Goal: Information Seeking & Learning: Learn about a topic

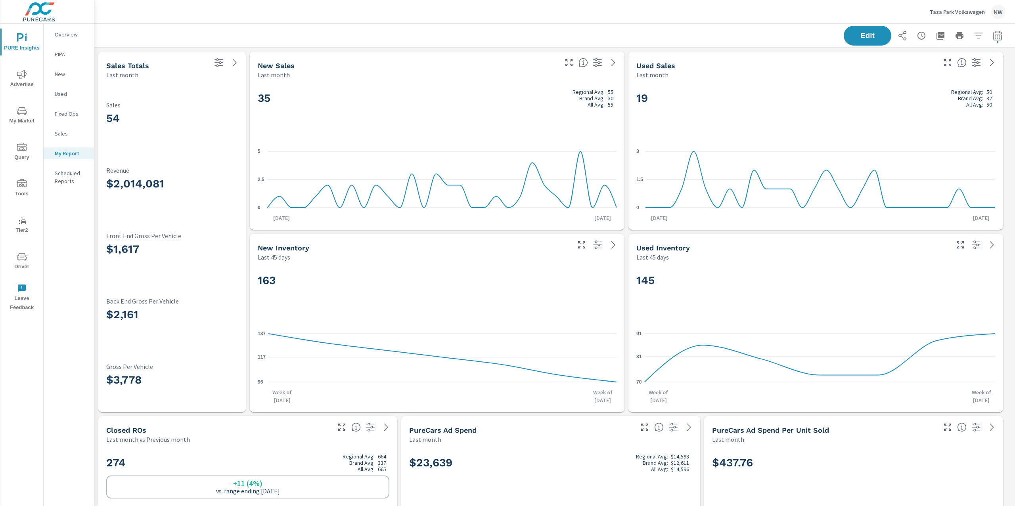
scroll to position [3121, 929]
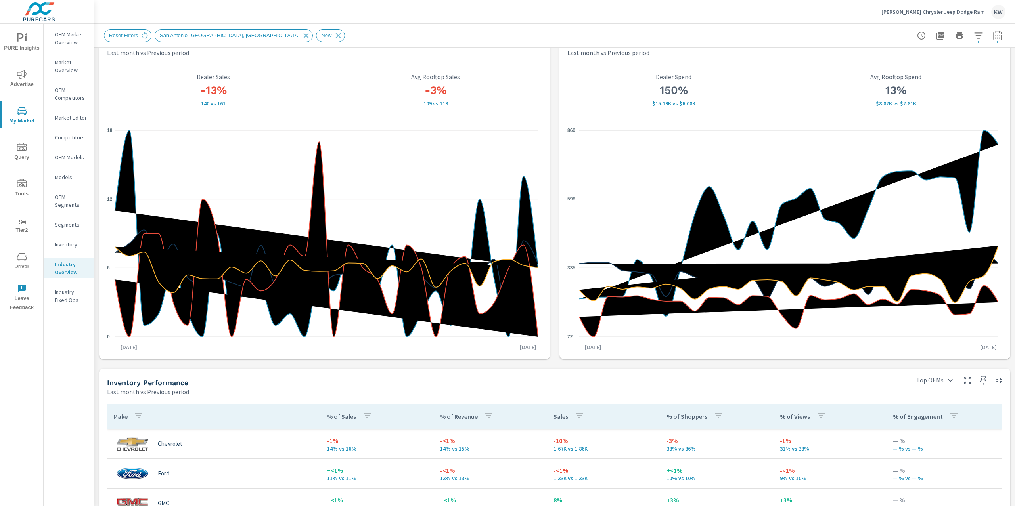
scroll to position [24, 0]
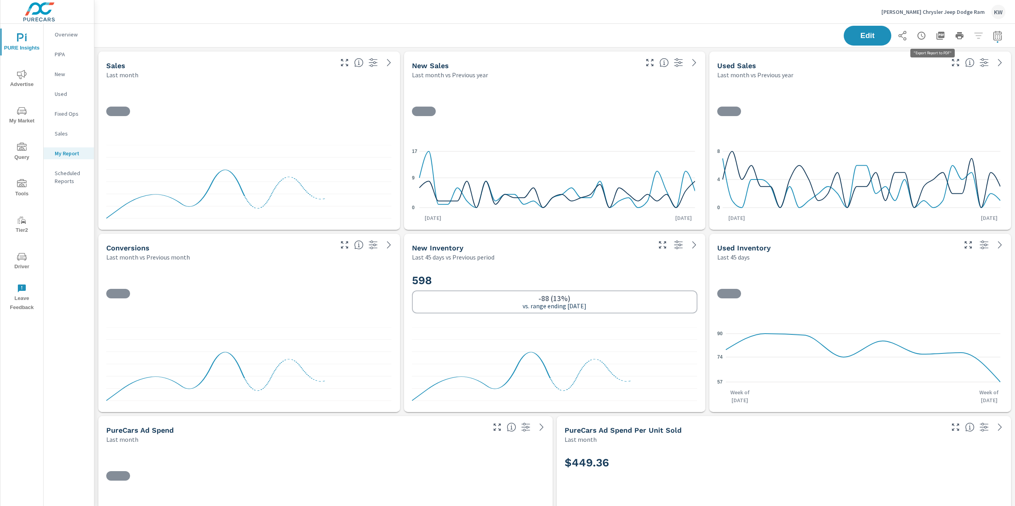
scroll to position [5217, 929]
click at [934, 10] on p "Ancira Chrysler Jeep Dodge Ram" at bounding box center [932, 11] width 103 height 7
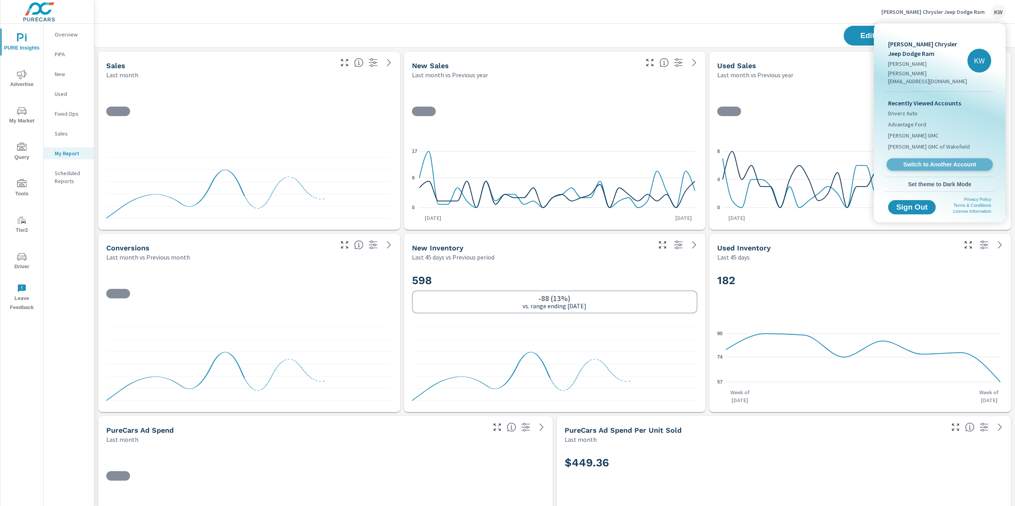
click at [931, 161] on span "Switch to Another Account" at bounding box center [939, 165] width 97 height 8
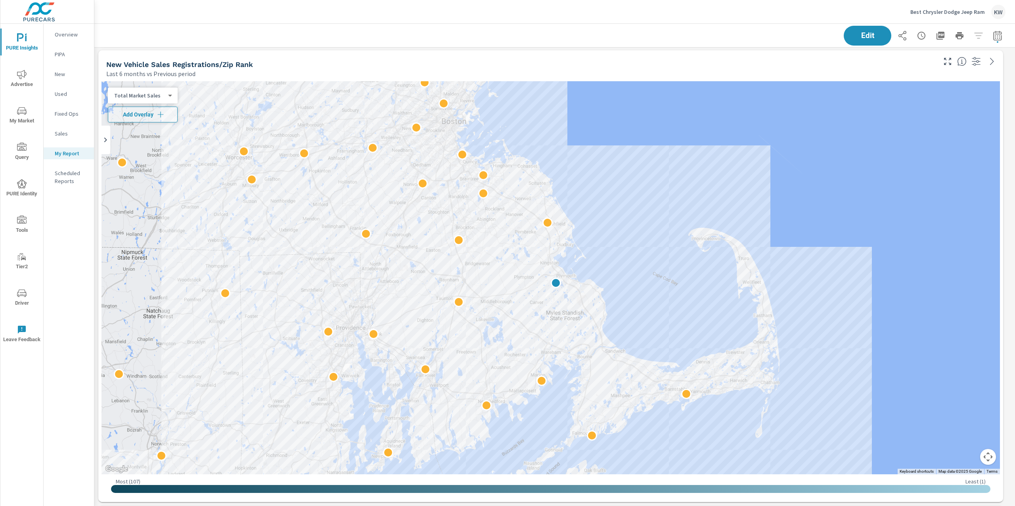
scroll to position [2282, 0]
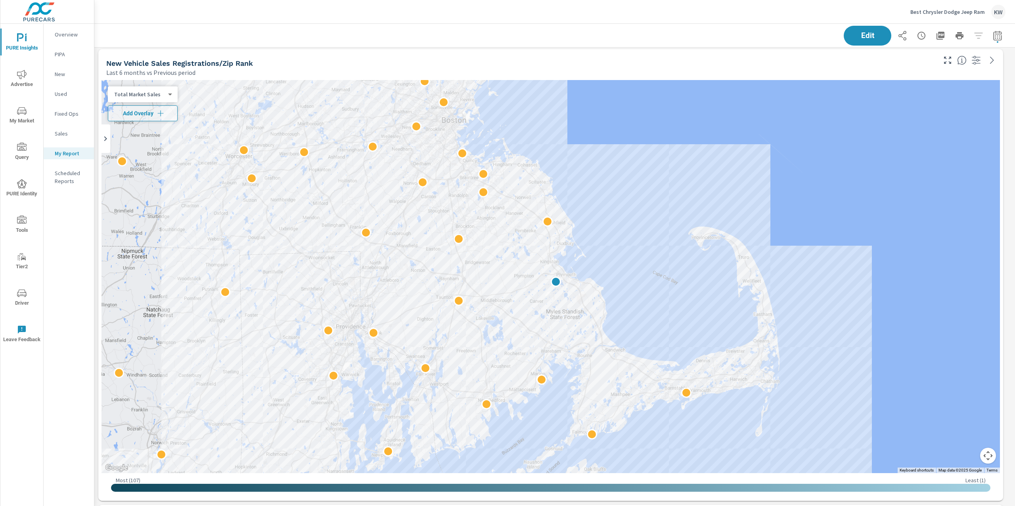
click at [167, 98] on div "Total Market Sales 2 ​" at bounding box center [143, 94] width 70 height 16
click at [165, 96] on body "PURE Insights Advertise My Market Query PURE Identity Tools Tier2 Driver Leave …" at bounding box center [507, 253] width 1015 height 506
click at [166, 83] on li "Your Sales (DMS)" at bounding box center [146, 81] width 77 height 13
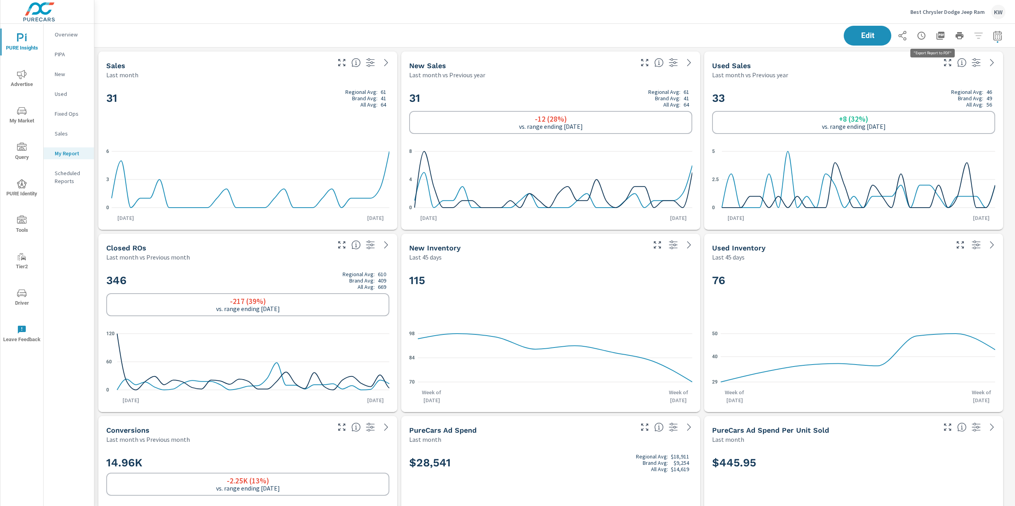
scroll to position [4762, 929]
click at [936, 38] on icon "button" at bounding box center [941, 36] width 10 height 10
click at [746, 5] on div "Best Chrysler Dodge Jeep Ram KW" at bounding box center [554, 11] width 901 height 23
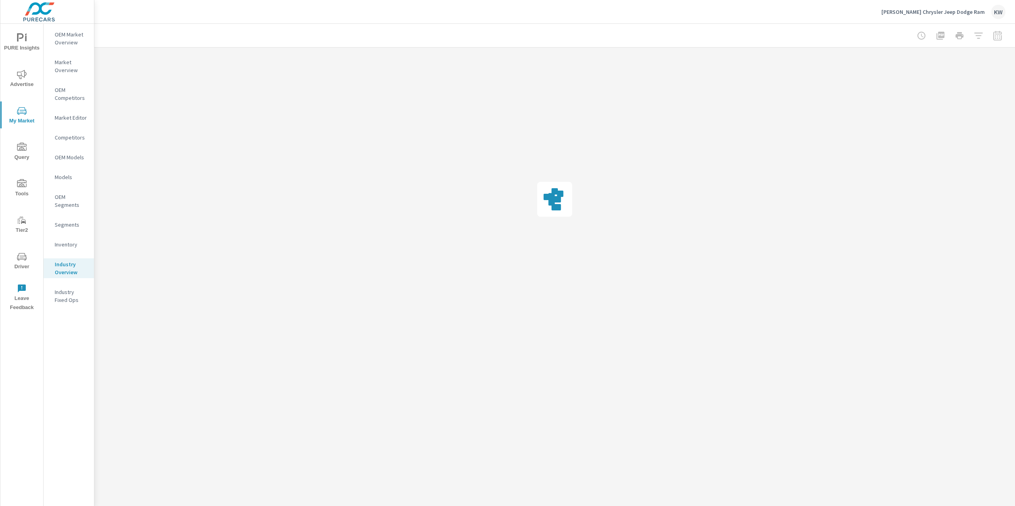
click at [942, 13] on p "Ancira Chrysler Jeep Dodge Ram" at bounding box center [932, 11] width 103 height 7
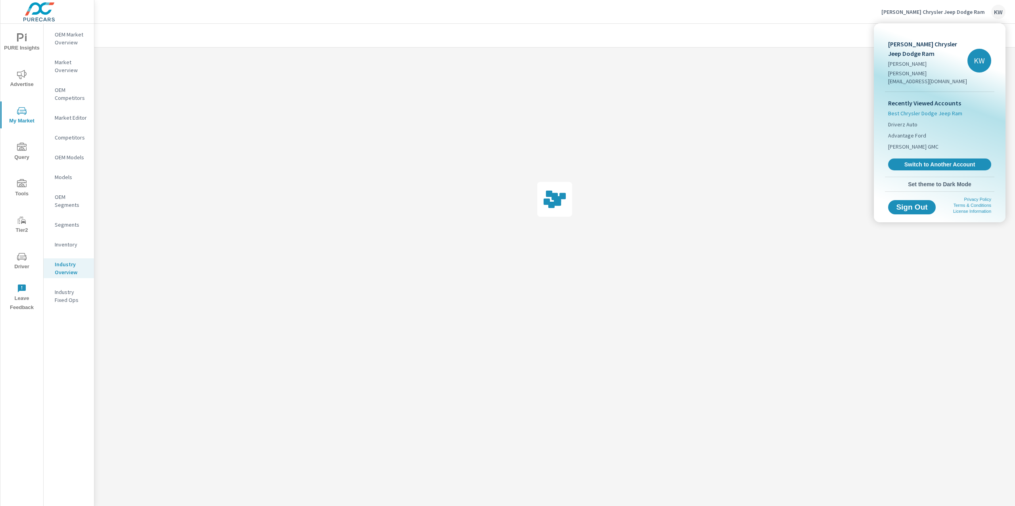
click at [919, 109] on span "Best Chrysler Dodge Jeep Ram" at bounding box center [925, 113] width 74 height 8
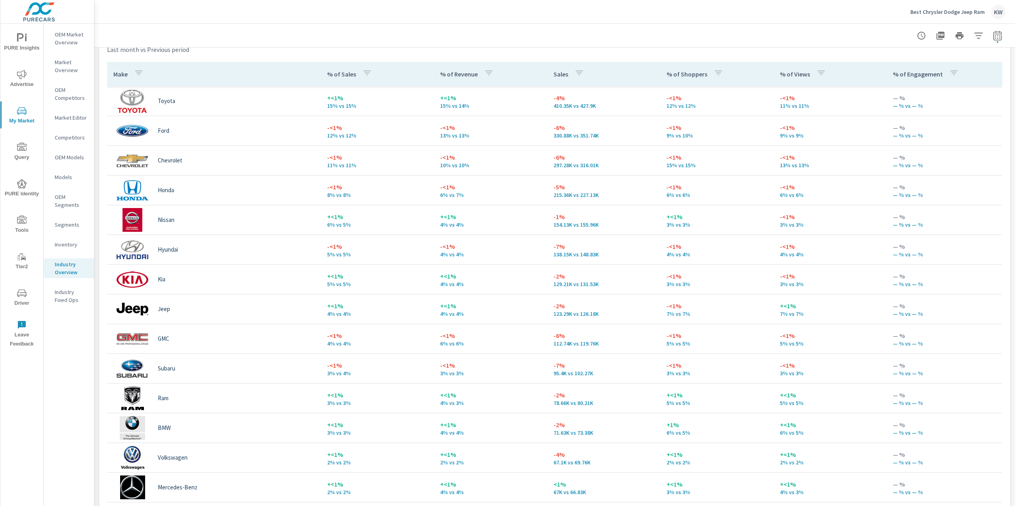
scroll to position [368, 0]
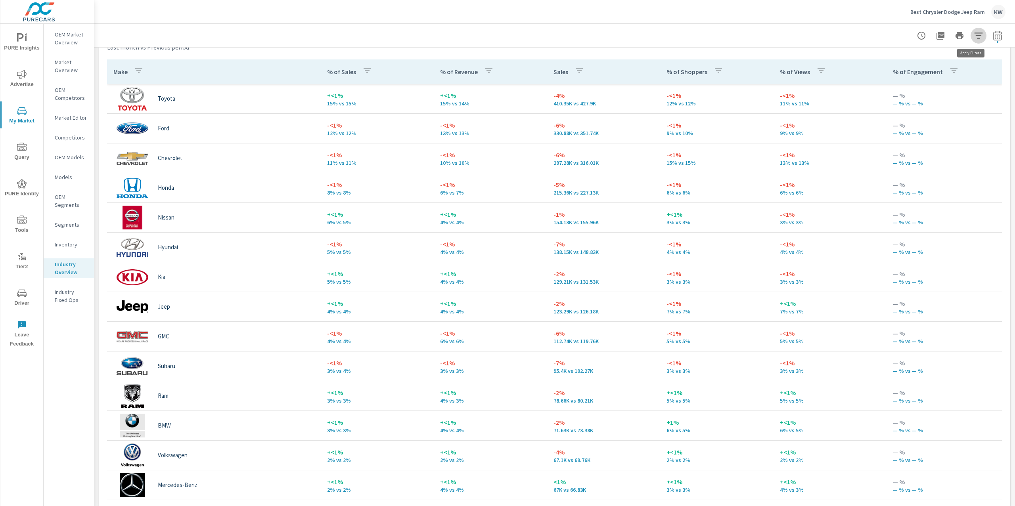
click at [974, 37] on icon "button" at bounding box center [979, 36] width 10 height 10
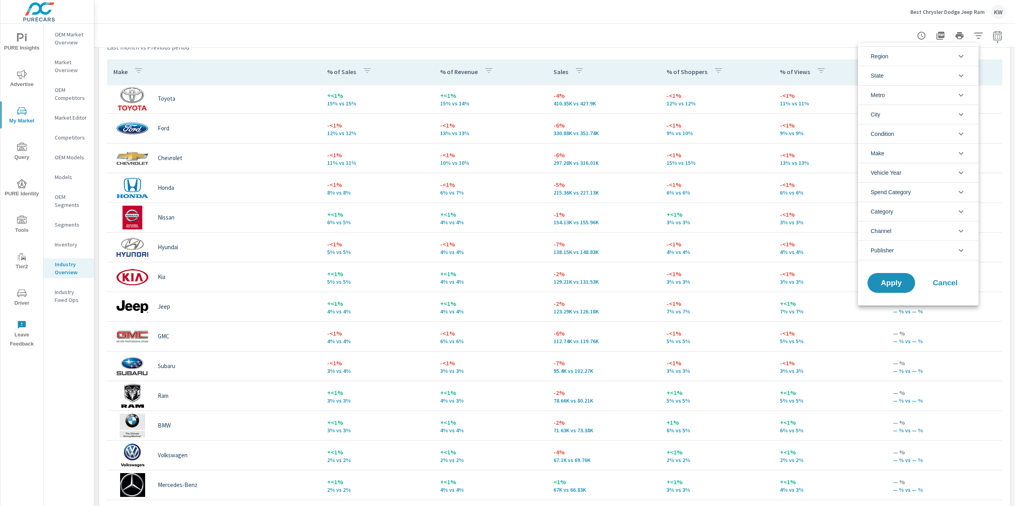
click at [962, 134] on icon "filter options" at bounding box center [961, 134] width 5 height 3
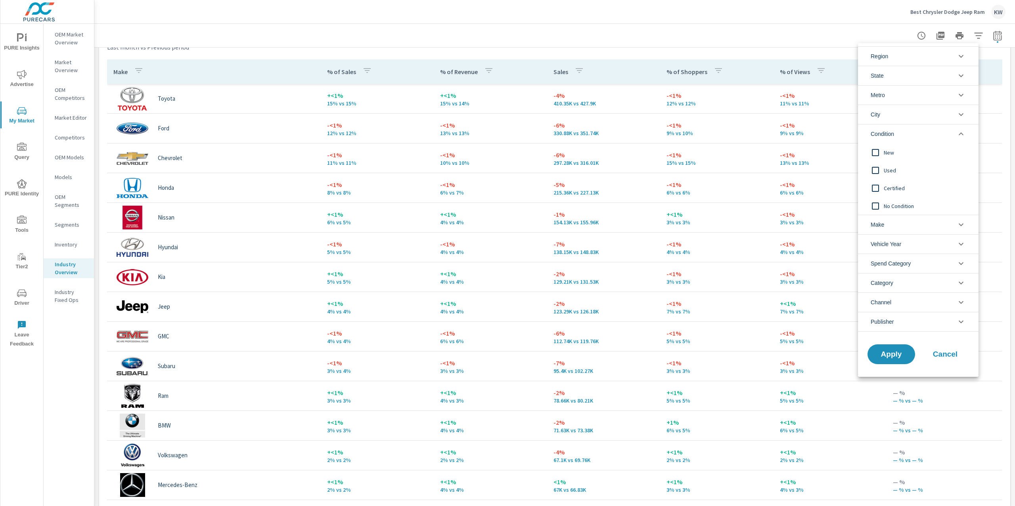
click at [875, 155] on input "filter options" at bounding box center [875, 152] width 17 height 17
click at [883, 354] on span "Apply" at bounding box center [891, 355] width 33 height 8
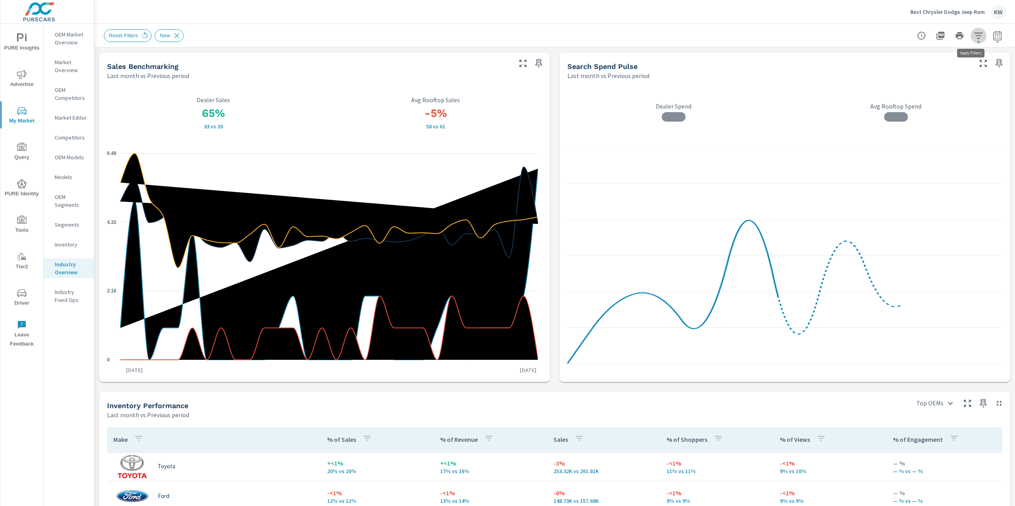
click at [974, 38] on icon "button" at bounding box center [979, 36] width 10 height 10
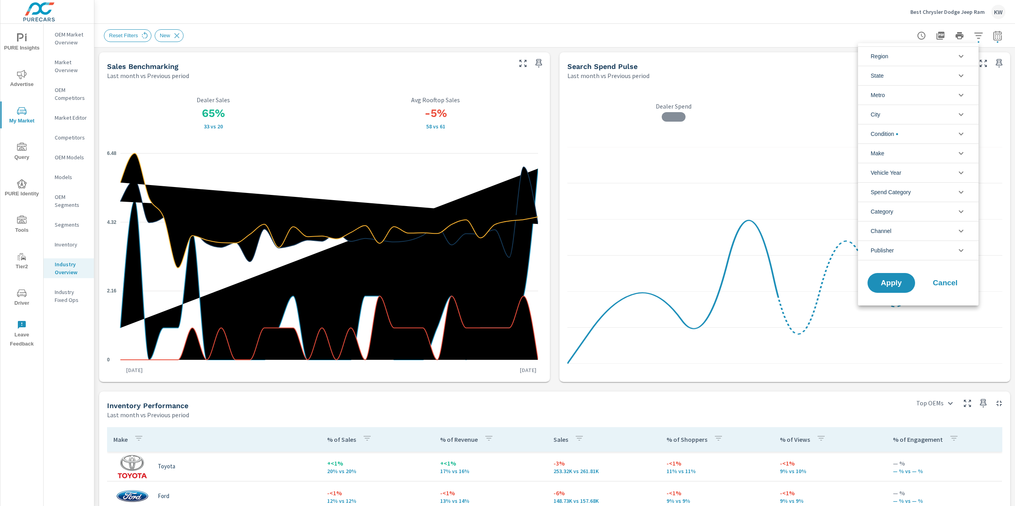
click at [961, 99] on icon "filter options" at bounding box center [961, 95] width 10 height 10
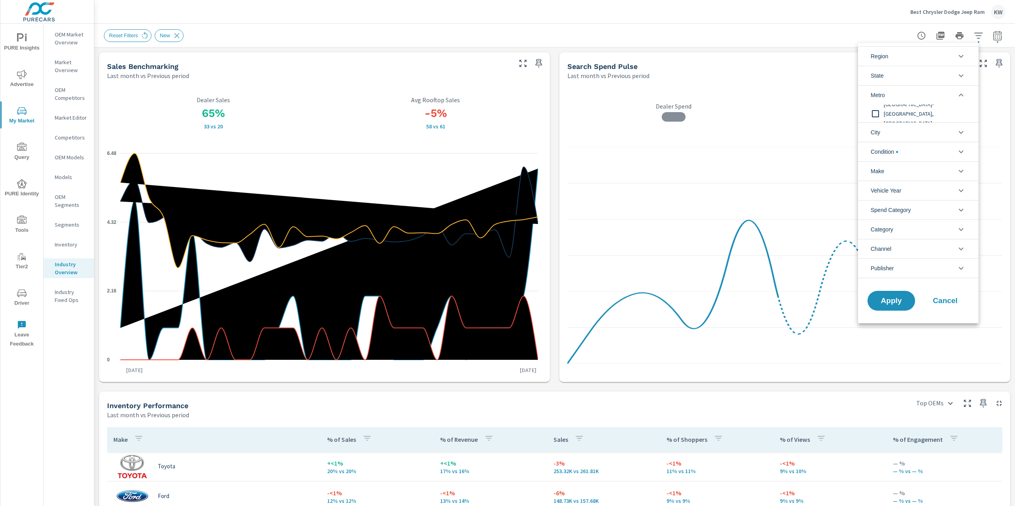
click at [878, 114] on input "filter options" at bounding box center [875, 113] width 17 height 17
click at [894, 305] on span "Apply" at bounding box center [891, 301] width 33 height 8
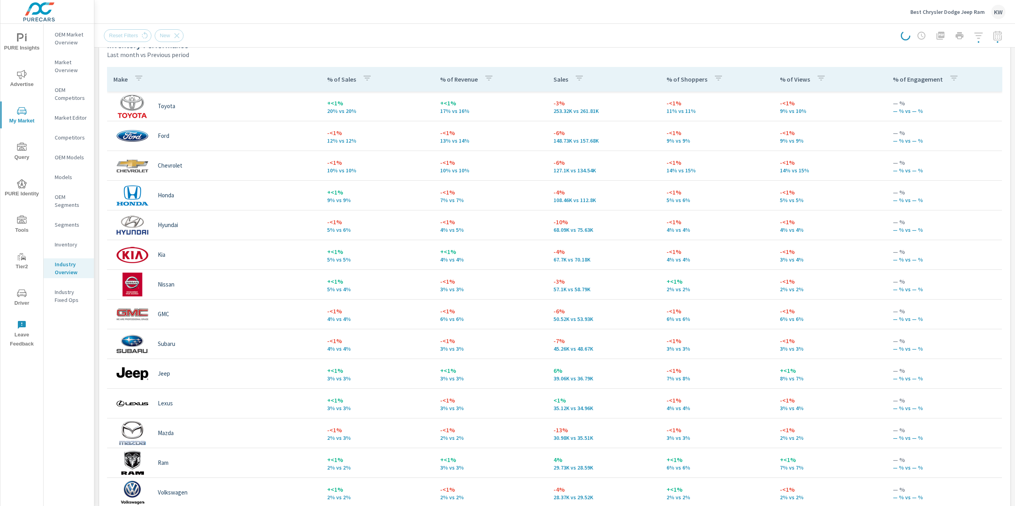
scroll to position [359, 0]
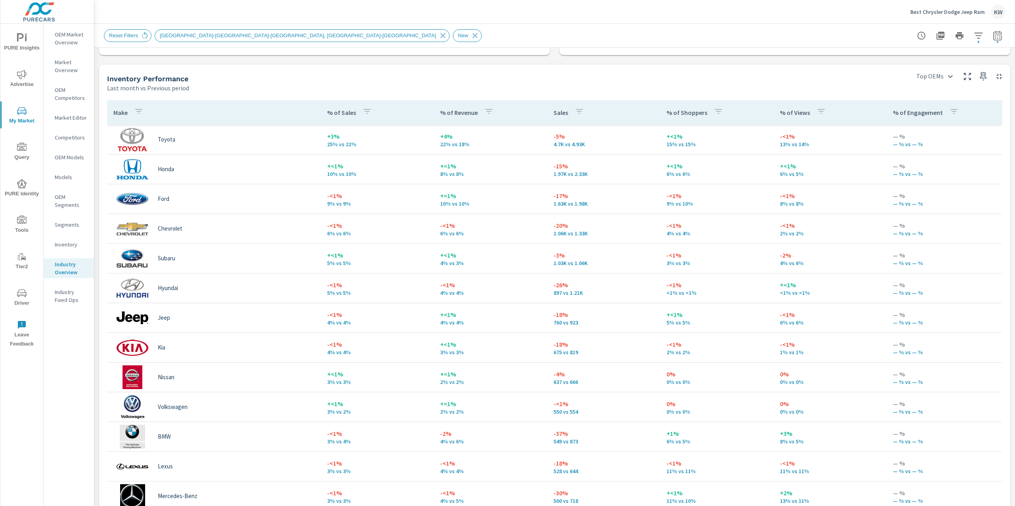
scroll to position [329, 0]
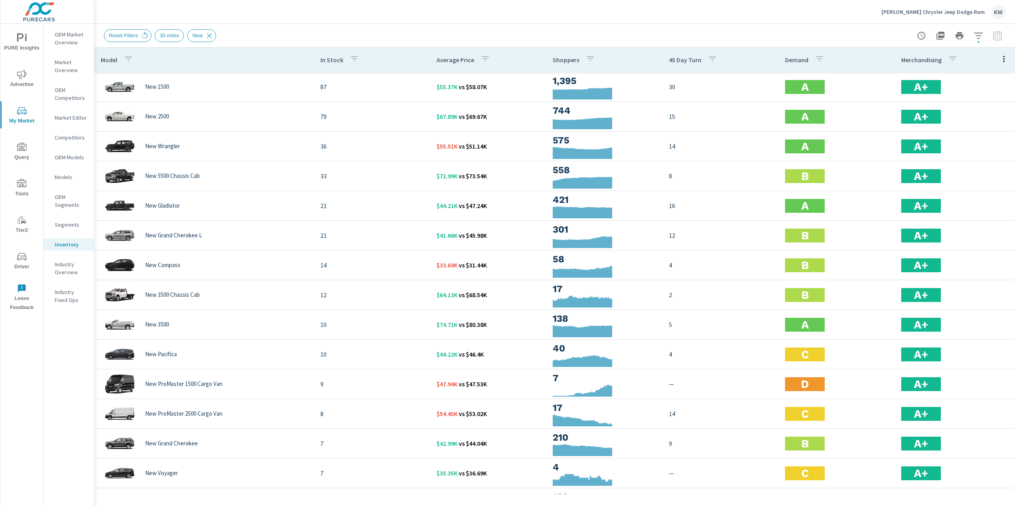
click at [938, 12] on p "[PERSON_NAME] Chrysler Jeep Dodge Ram" at bounding box center [932, 11] width 103 height 7
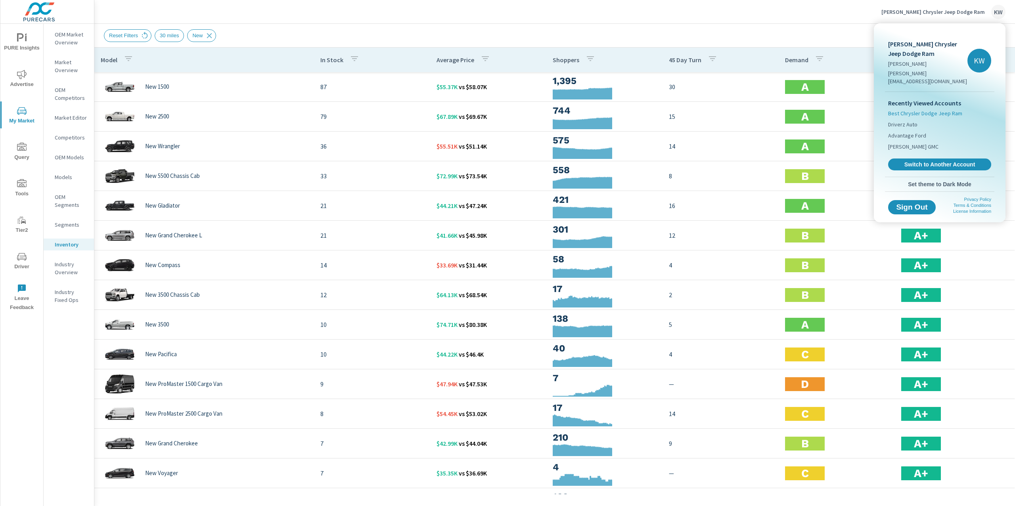
click at [910, 109] on span "Best Chrysler Dodge Jeep Ram" at bounding box center [925, 113] width 74 height 8
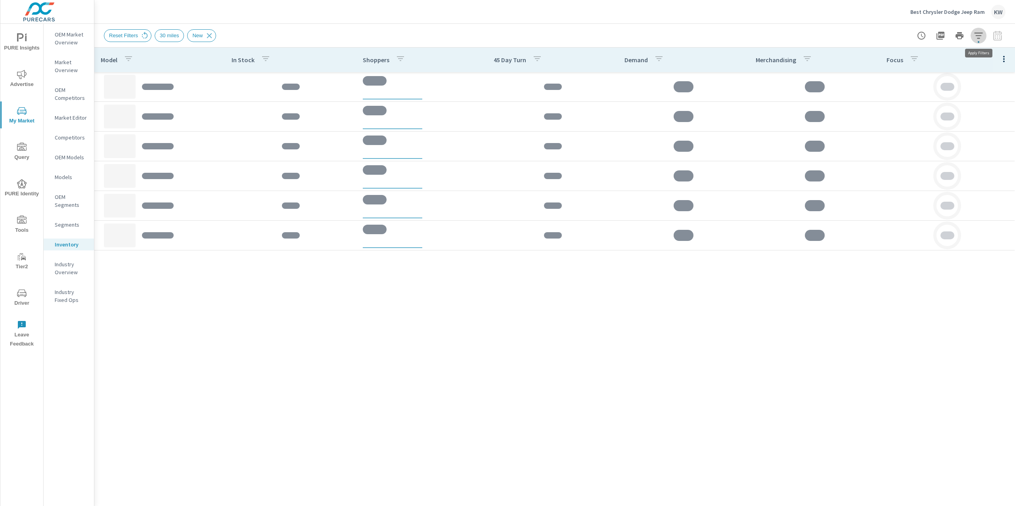
click at [976, 36] on icon "button" at bounding box center [979, 36] width 10 height 10
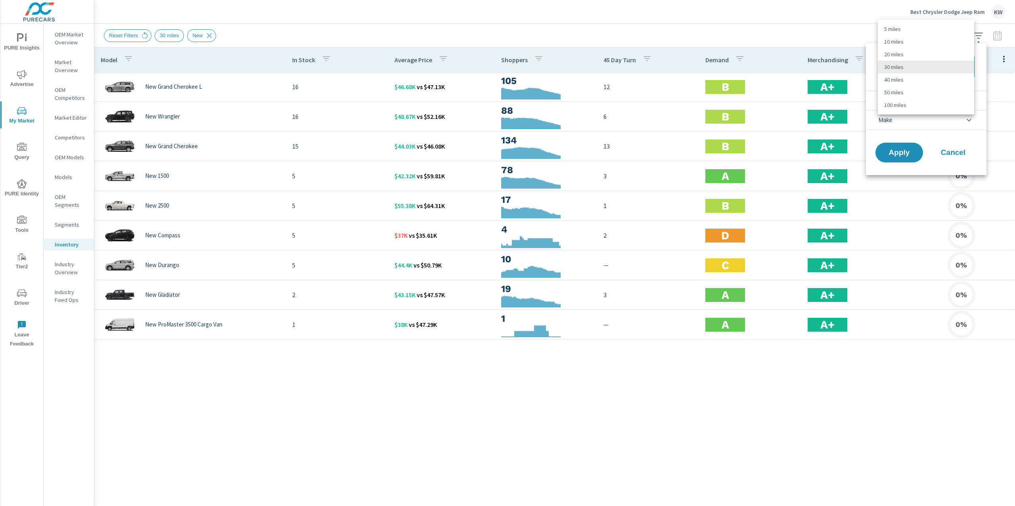
click at [957, 67] on body "PURE Insights Advertise My Market Query PURE Identity Tools Tier2 Driver Leave …" at bounding box center [507, 253] width 1015 height 506
click at [926, 139] on div at bounding box center [507, 253] width 1015 height 506
click at [926, 100] on li "Condition" at bounding box center [926, 100] width 121 height 19
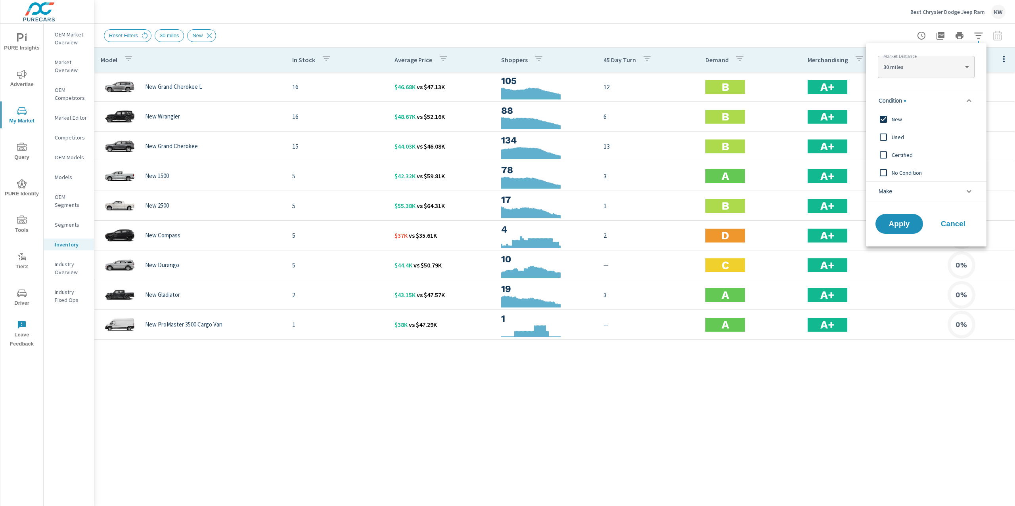
click at [926, 100] on li "Condition" at bounding box center [926, 100] width 121 height 19
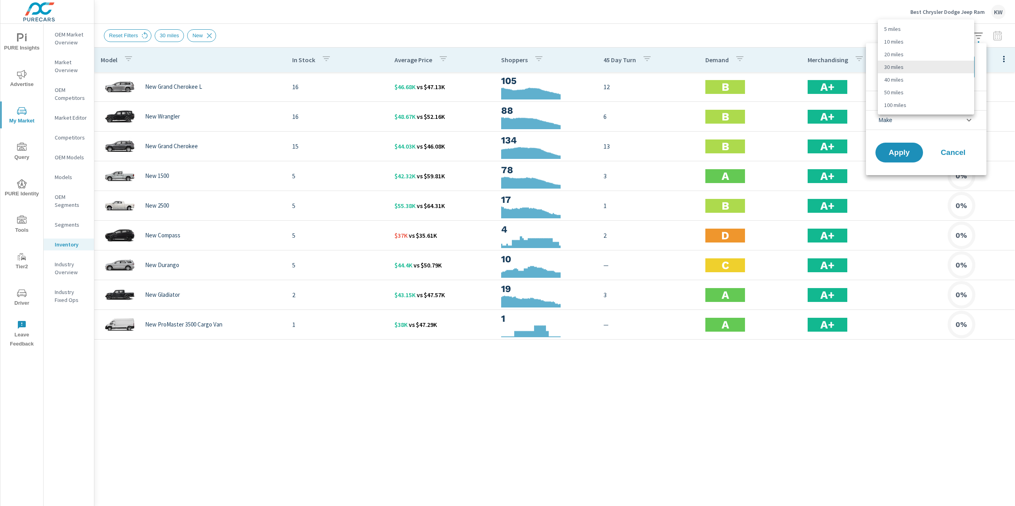
click at [921, 63] on body "PURE Insights Advertise My Market Query PURE Identity Tools Tier2 Driver Leave …" at bounding box center [507, 253] width 1015 height 506
click at [919, 55] on li "20 miles" at bounding box center [926, 54] width 96 height 13
type Distance "20"
click at [905, 156] on span "Apply" at bounding box center [899, 153] width 33 height 8
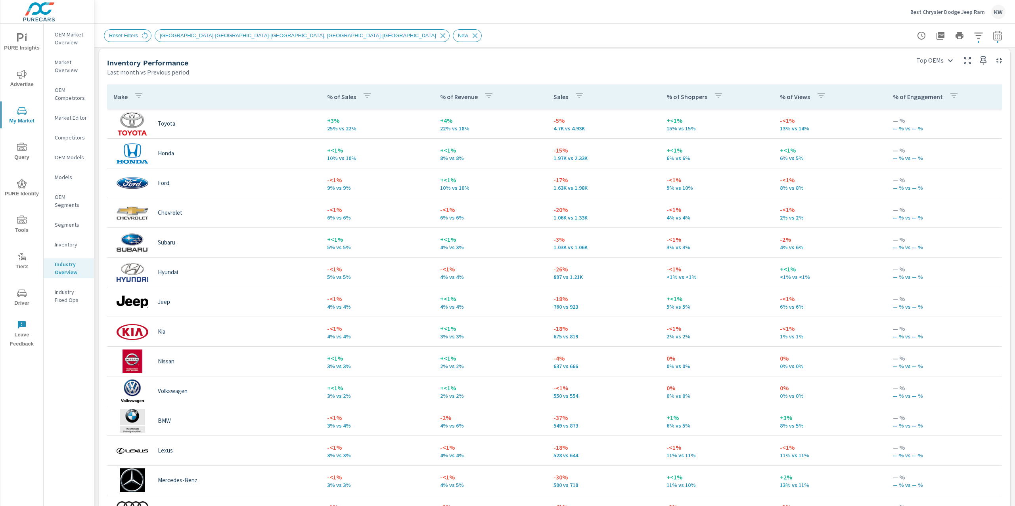
scroll to position [341, 0]
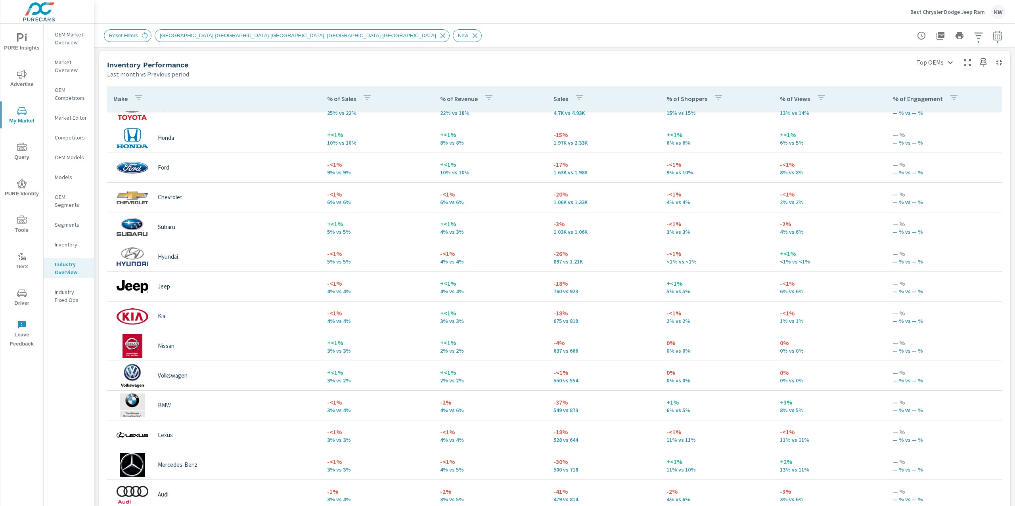
scroll to position [81, 0]
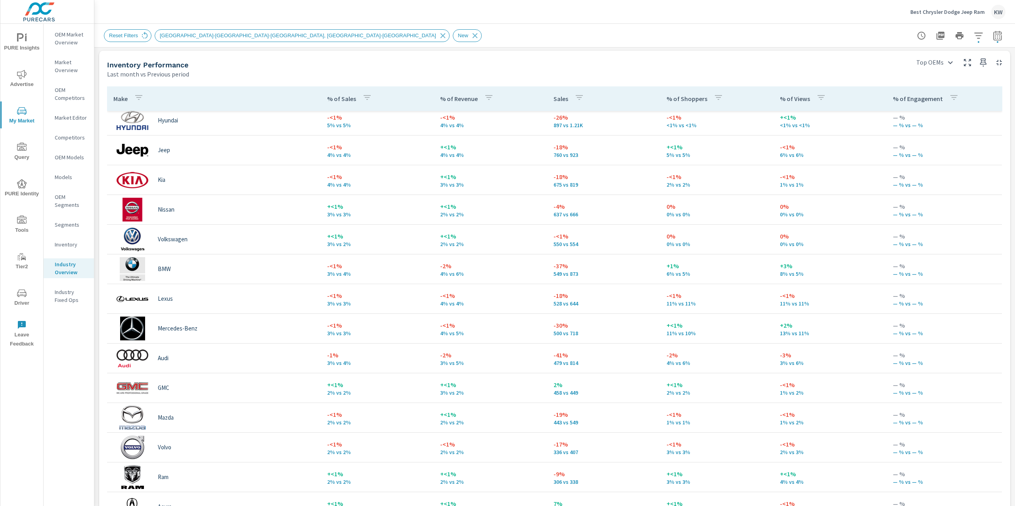
scroll to position [153, 0]
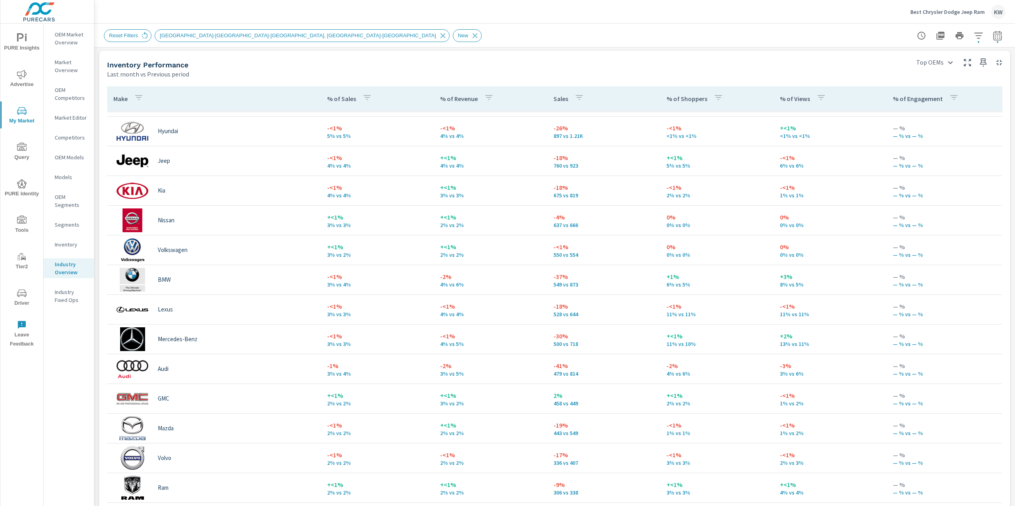
scroll to position [143, 0]
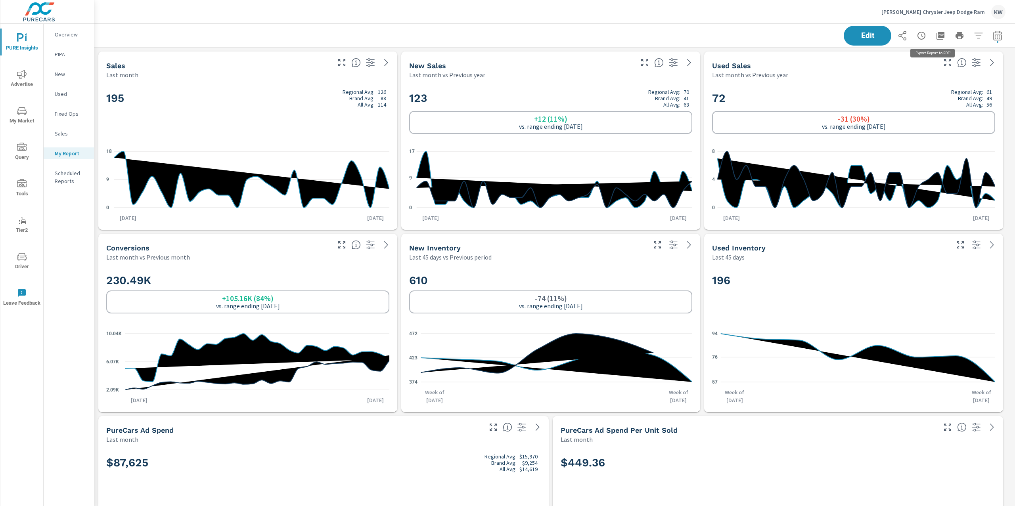
scroll to position [5217, 929]
click at [936, 38] on icon "button" at bounding box center [941, 36] width 10 height 10
click at [935, 14] on p "Ancira Chrysler Jeep Dodge Ram" at bounding box center [932, 11] width 103 height 7
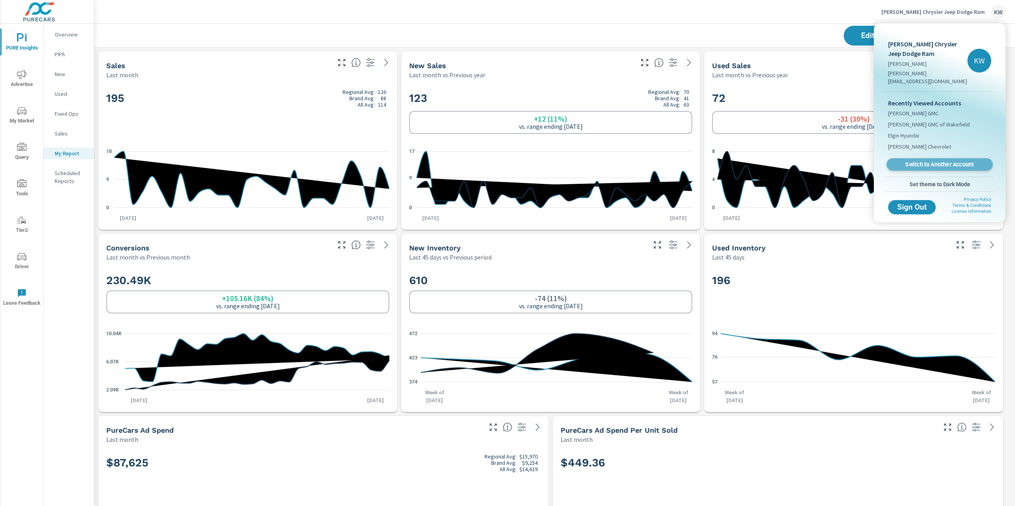
click at [923, 161] on span "Switch to Another Account" at bounding box center [939, 165] width 97 height 8
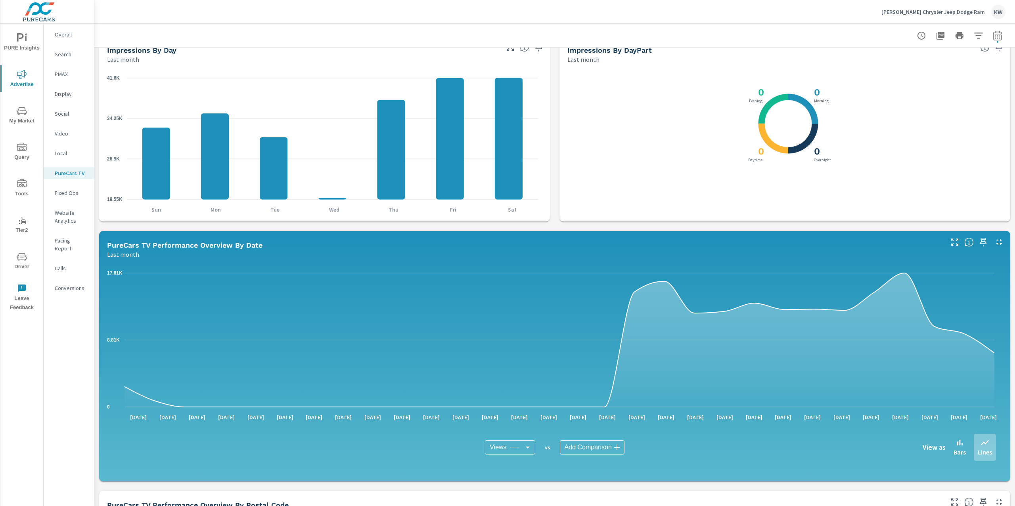
scroll to position [214, 0]
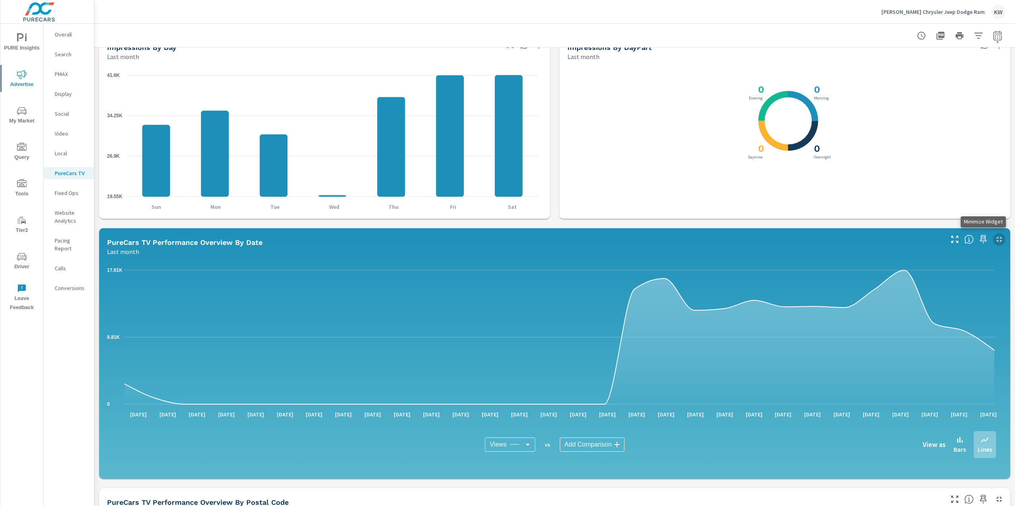
click at [995, 237] on icon "button" at bounding box center [999, 240] width 10 height 10
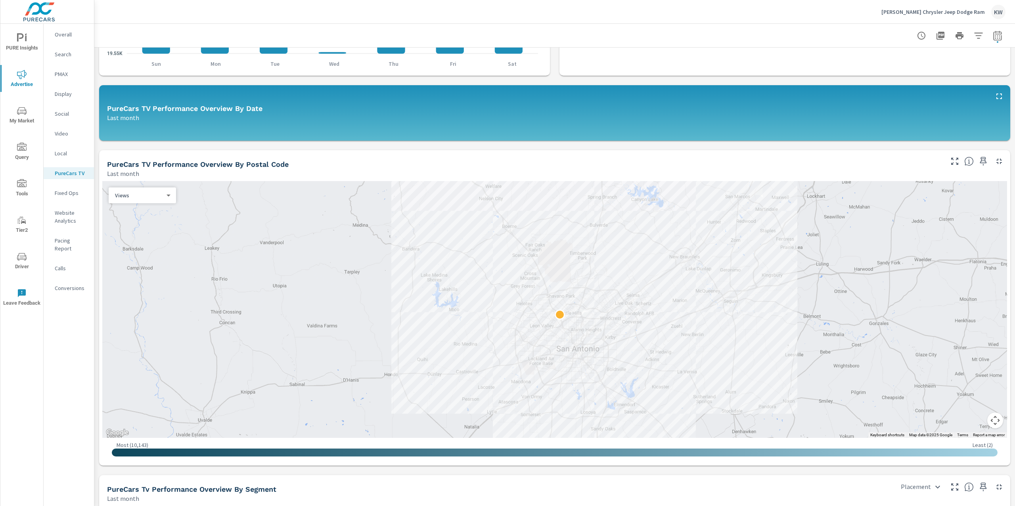
scroll to position [394, 0]
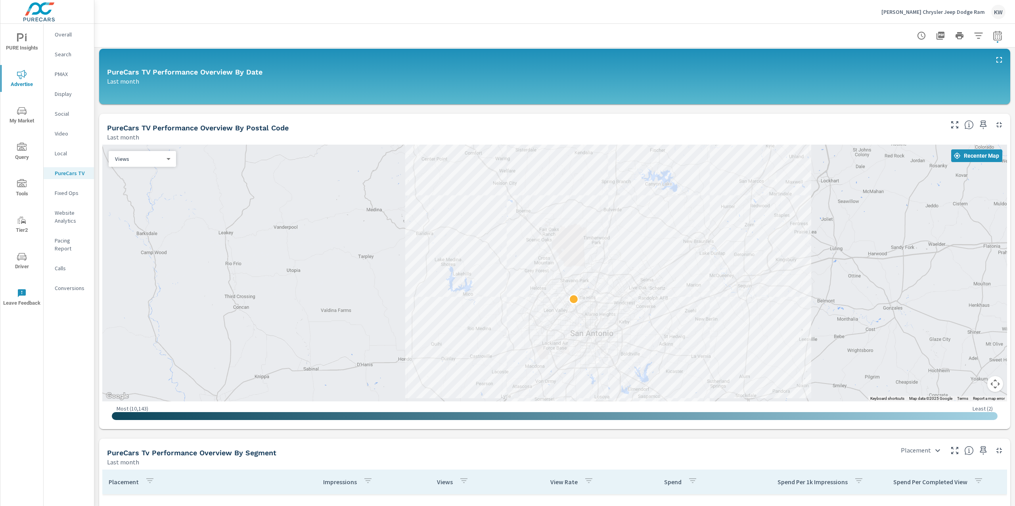
drag, startPoint x: 897, startPoint y: 234, endPoint x: 912, endPoint y: 261, distance: 30.7
click at [912, 261] on div at bounding box center [554, 273] width 905 height 257
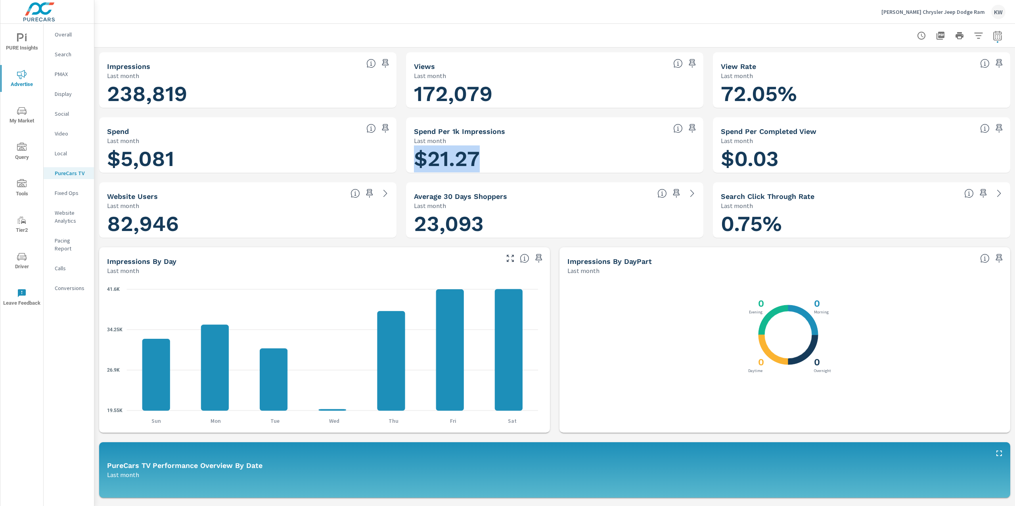
drag, startPoint x: 411, startPoint y: 157, endPoint x: 522, endPoint y: 161, distance: 111.8
click at [522, 161] on h1 "$21.27" at bounding box center [554, 158] width 281 height 27
drag, startPoint x: 720, startPoint y: 156, endPoint x: 813, endPoint y: 154, distance: 92.4
click at [813, 154] on h1 "$0.03" at bounding box center [861, 158] width 281 height 27
click at [898, 147] on h1 "$0.03" at bounding box center [861, 158] width 281 height 27
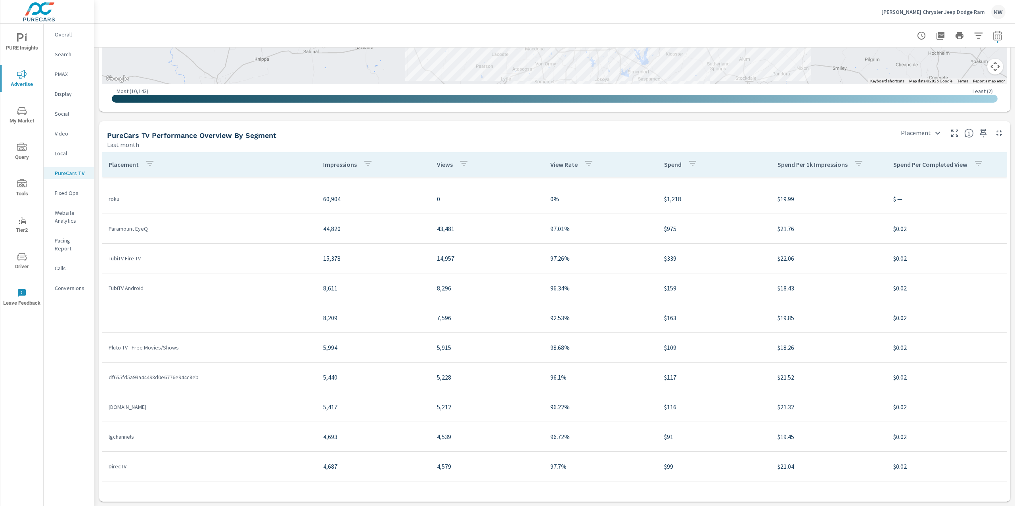
scroll to position [23, 0]
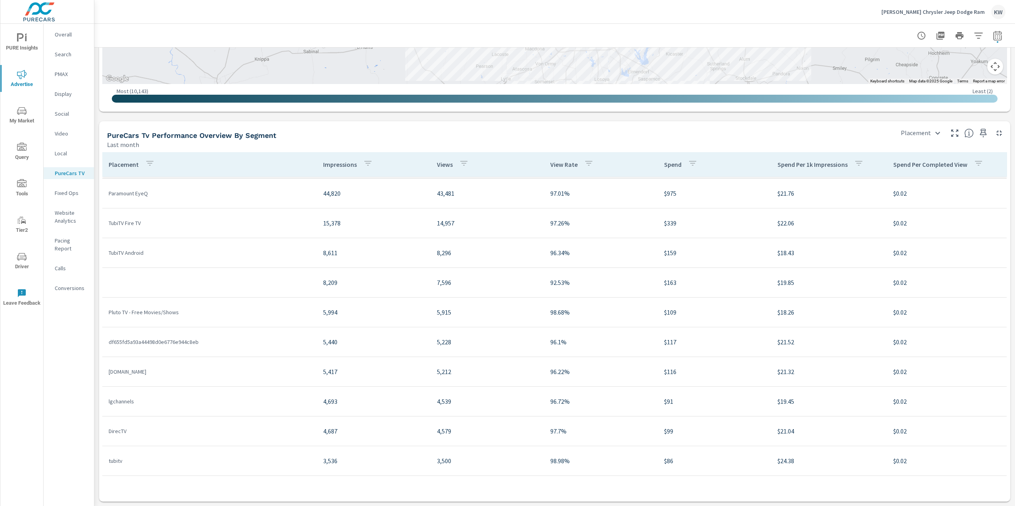
scroll to position [59, 0]
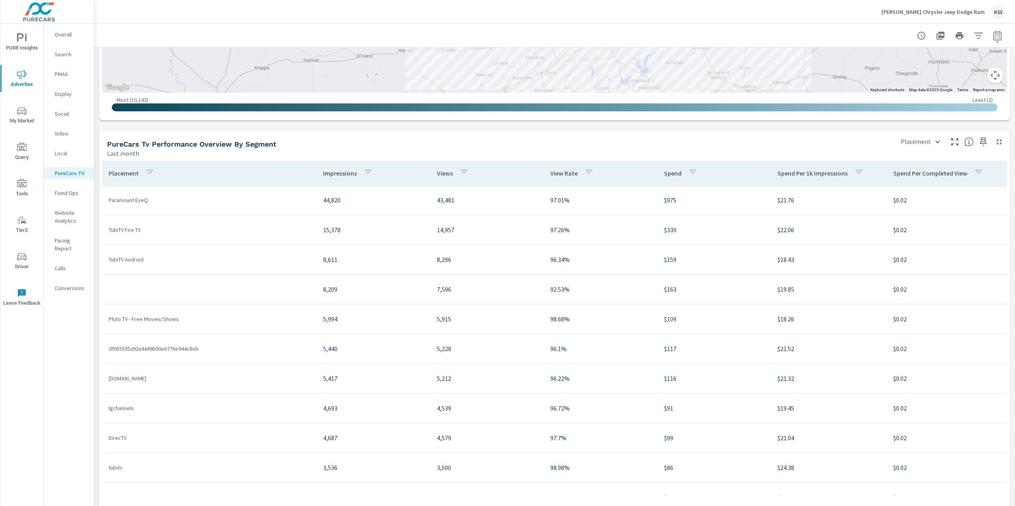
scroll to position [700, 0]
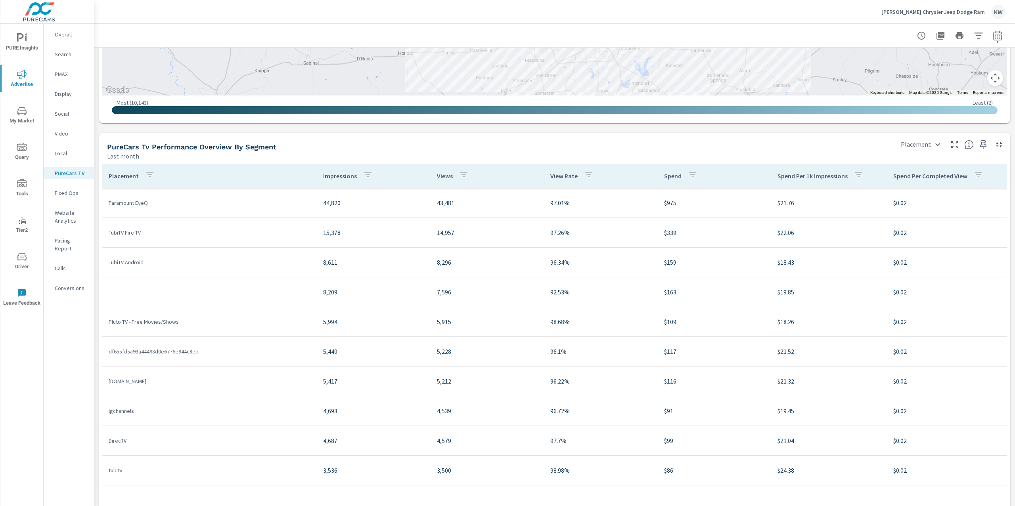
scroll to position [11, 0]
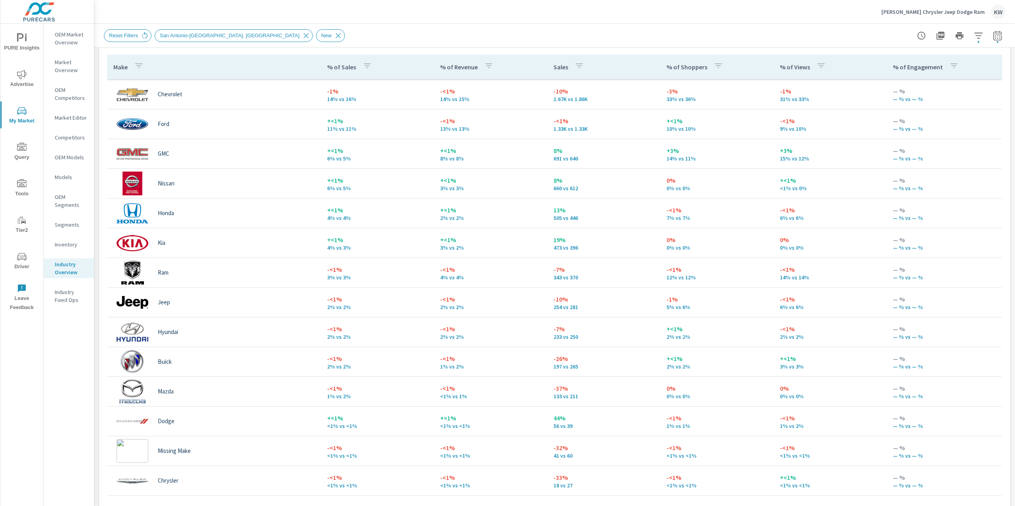
scroll to position [389, 0]
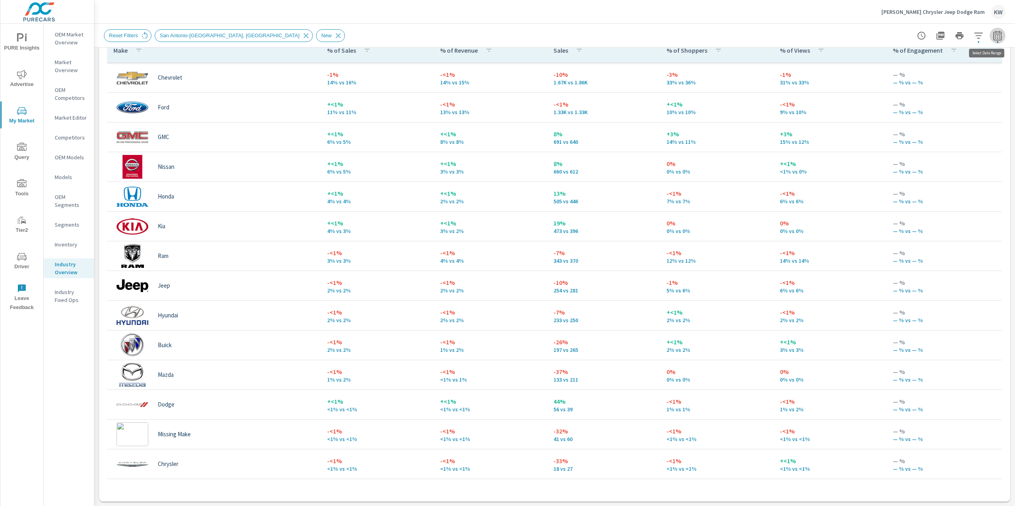
click at [989, 38] on button "button" at bounding box center [997, 36] width 16 height 16
select select "Last month"
select select "Previous period"
click at [947, 69] on select "Custom [DATE] Last week Last 7 days Last 14 days Last 30 days Last 45 days Last…" at bounding box center [925, 69] width 79 height 16
click at [886, 61] on select "Custom [DATE] Last week Last 7 days Last 14 days Last 30 days Last 45 days Last…" at bounding box center [925, 69] width 79 height 16
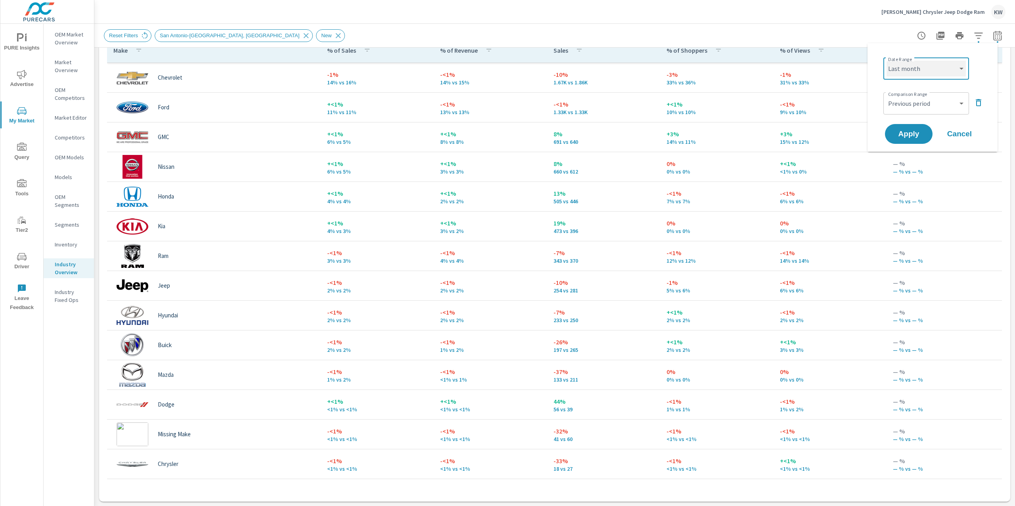
select select "Last 60 days"
click at [921, 127] on button "Apply" at bounding box center [908, 134] width 49 height 21
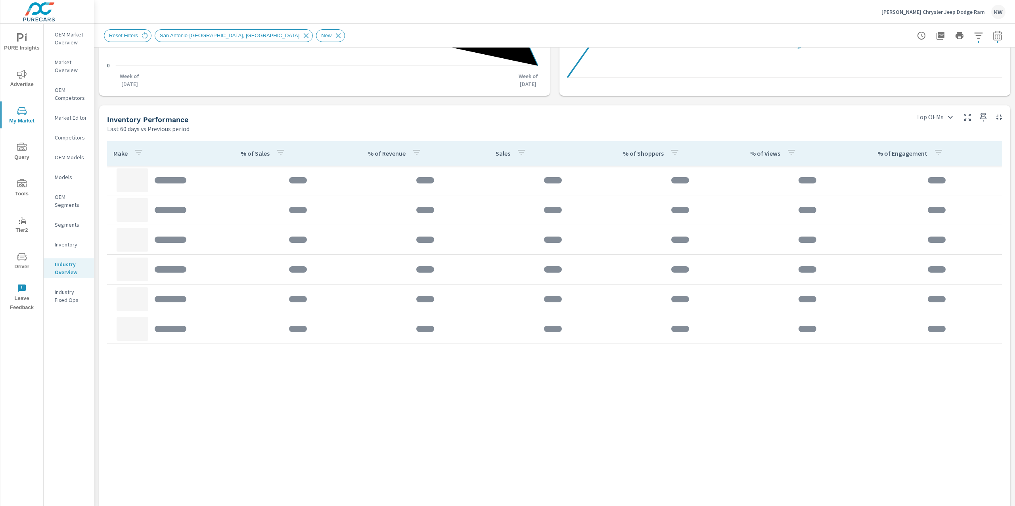
scroll to position [290, 0]
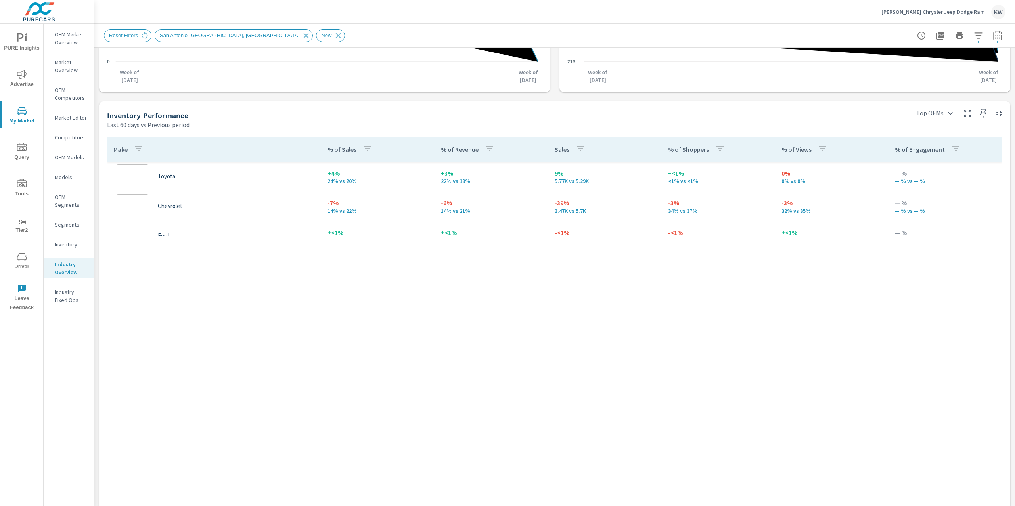
scroll to position [26, 0]
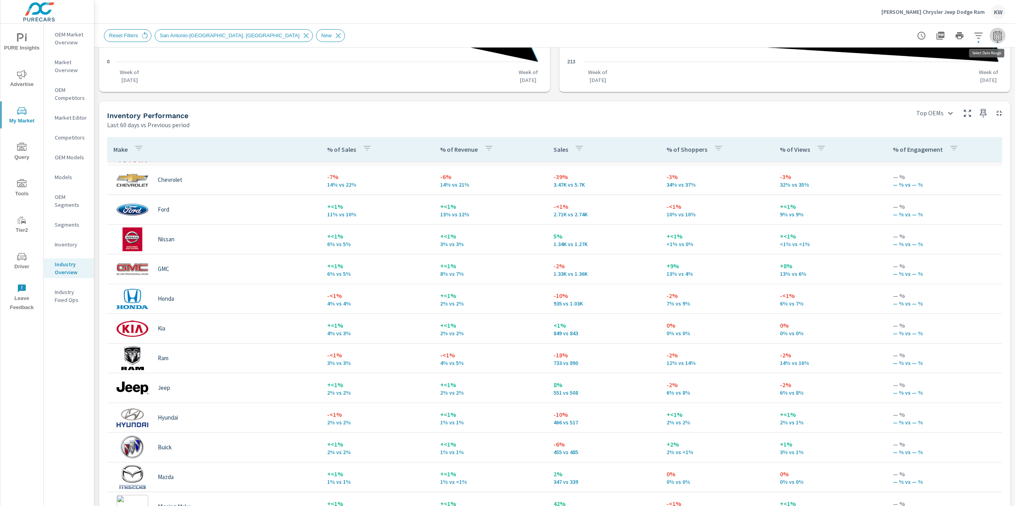
click at [993, 38] on icon "button" at bounding box center [998, 36] width 10 height 10
select select "Last 60 days"
select select "Previous period"
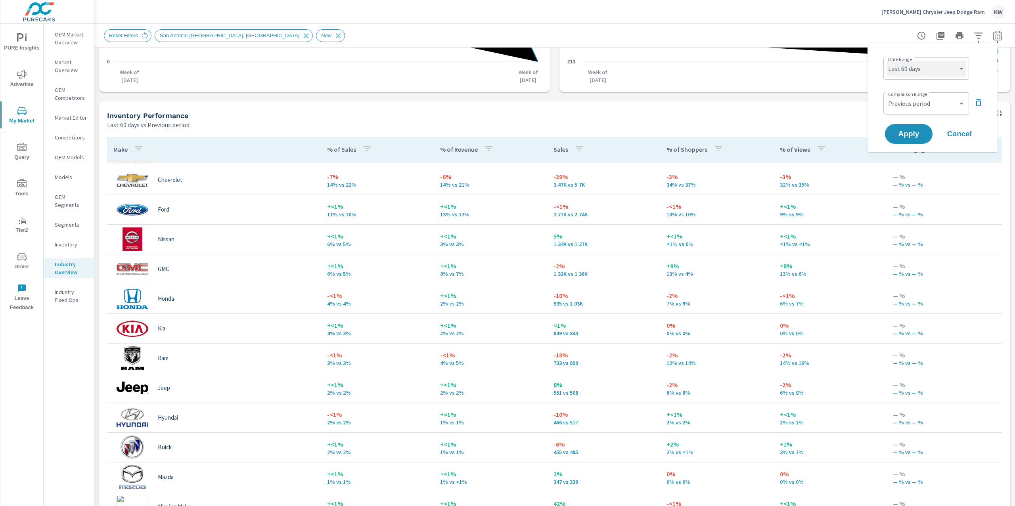
click at [954, 73] on select "Custom [DATE] Last week Last 7 days Last 14 days Last 30 days Last 45 days Last…" at bounding box center [925, 69] width 79 height 16
click at [886, 61] on select "Custom [DATE] Last week Last 7 days Last 14 days Last 30 days Last 45 days Last…" at bounding box center [925, 69] width 79 height 16
select select "Last month"
click at [914, 132] on span "Apply" at bounding box center [908, 134] width 33 height 8
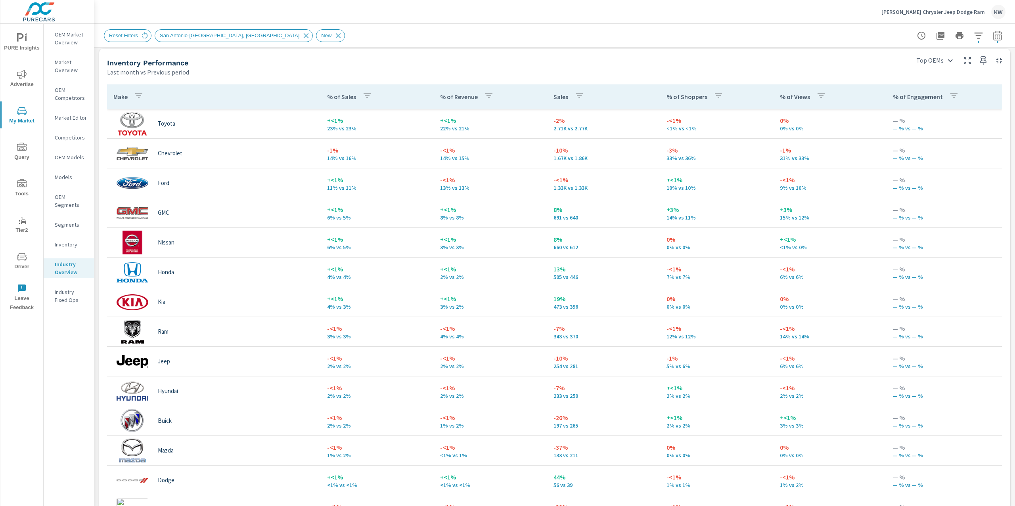
scroll to position [343, 0]
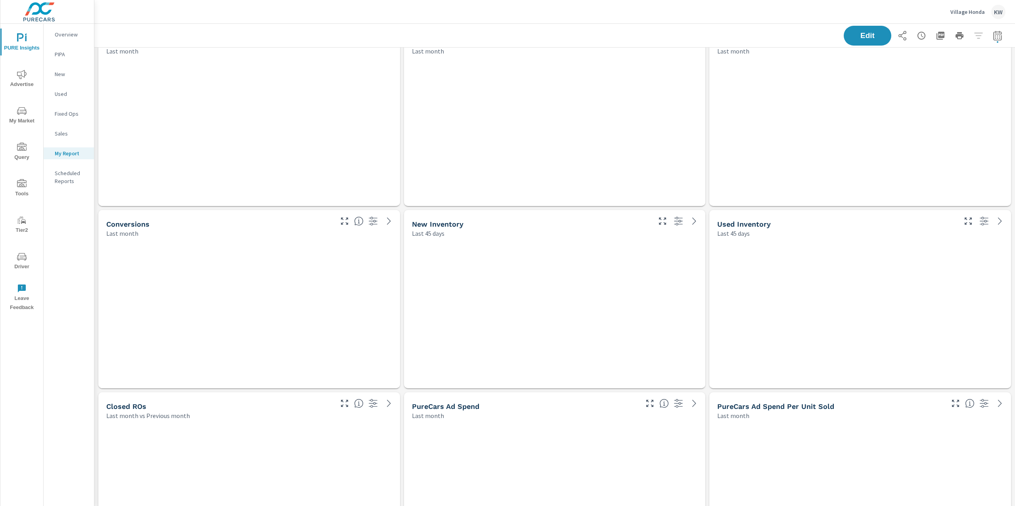
scroll to position [4032, 929]
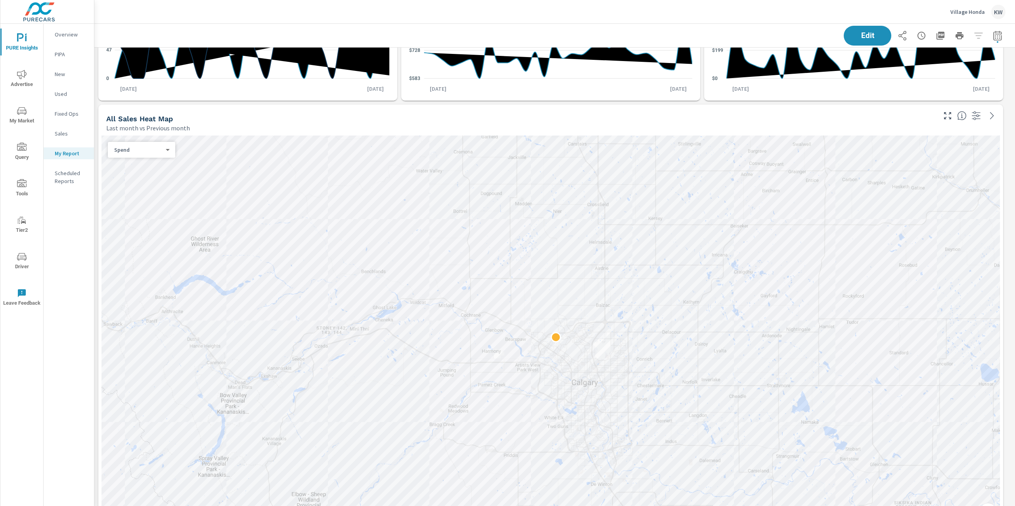
scroll to position [495, 0]
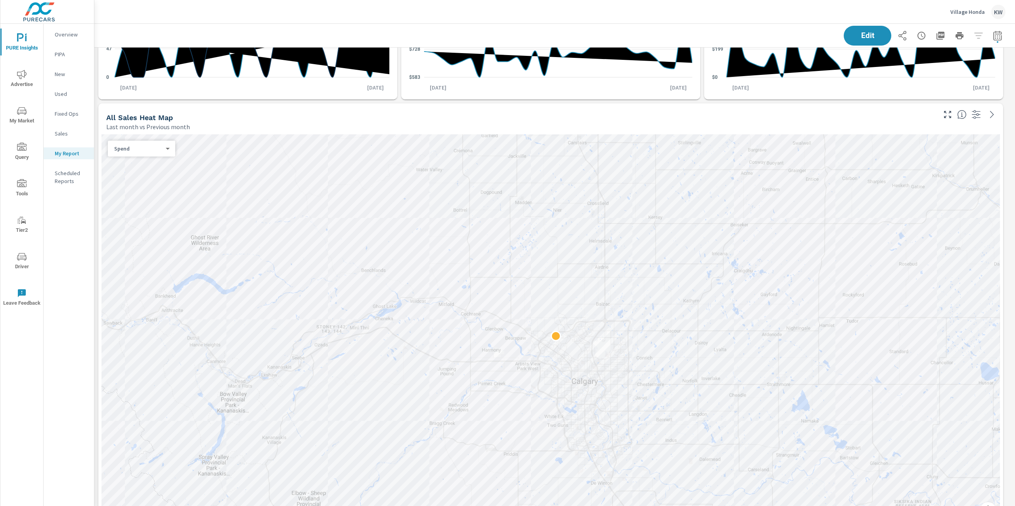
click at [158, 149] on body "PURE Insights Advertise My Market Query Tools Tier2 Driver Leave Feedback Overv…" at bounding box center [507, 253] width 1015 height 506
click at [155, 160] on li "Sales" at bounding box center [138, 161] width 61 height 13
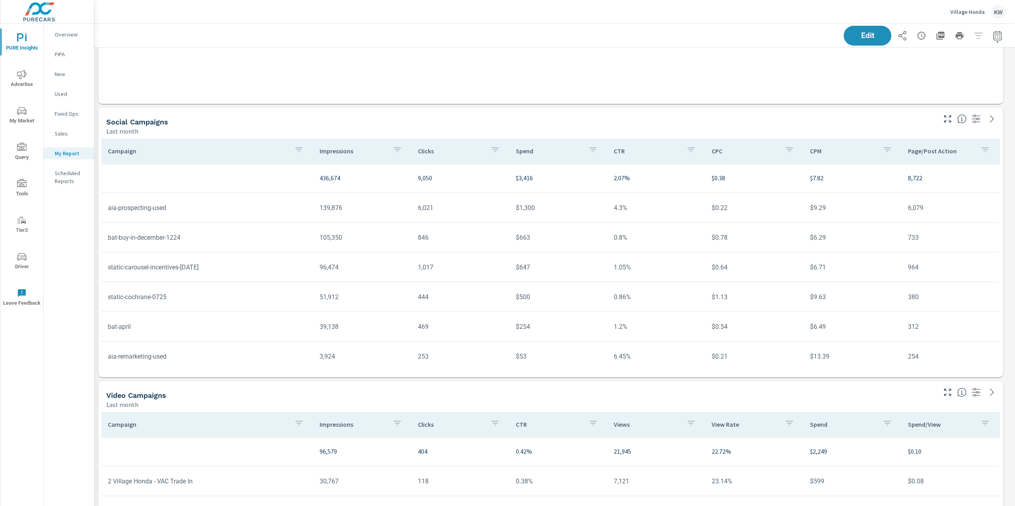
scroll to position [2902, 0]
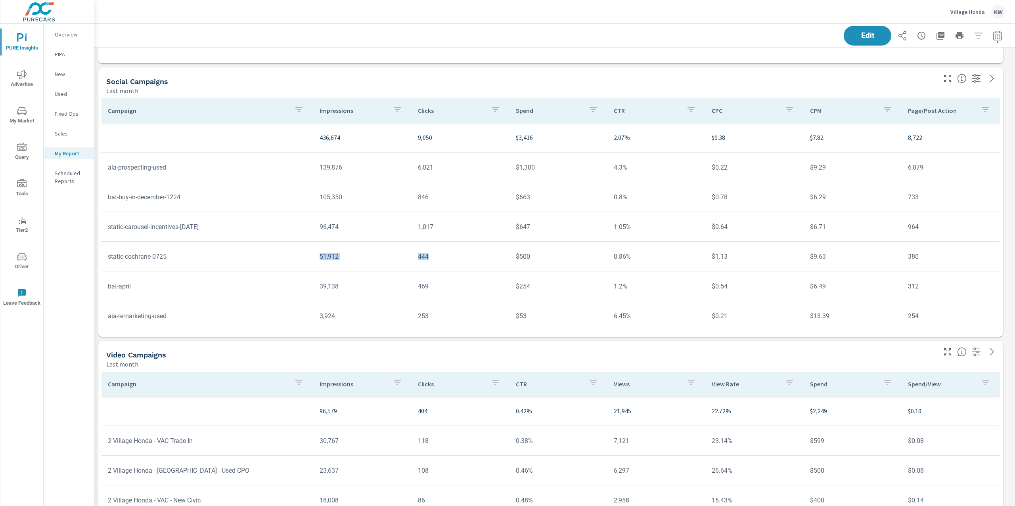
drag, startPoint x: 312, startPoint y: 256, endPoint x: 432, endPoint y: 256, distance: 119.7
click at [432, 256] on tr "static-сochrane-0725 51,912 444 $500 0.86% $1.13 $9.63 380" at bounding box center [550, 257] width 898 height 30
click at [494, 264] on td "444" at bounding box center [460, 257] width 98 height 20
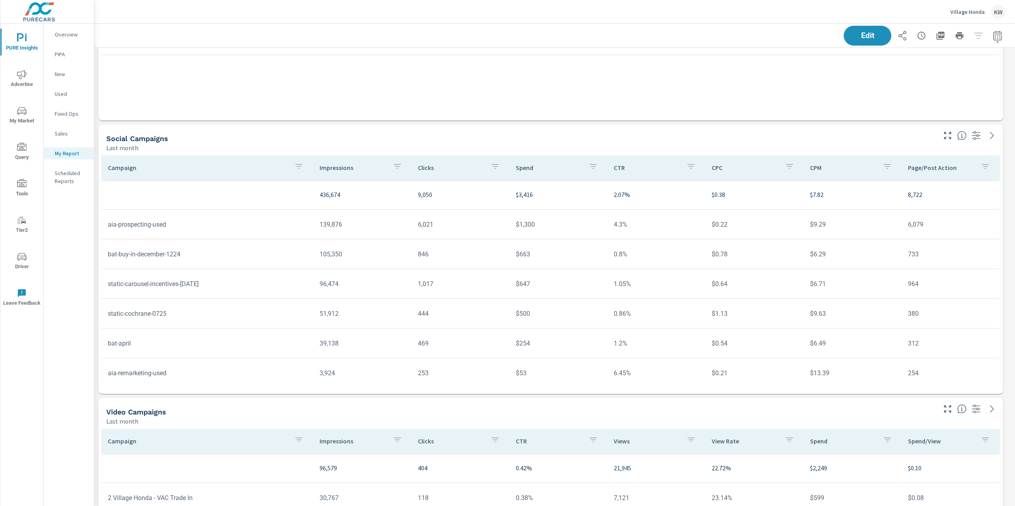
scroll to position [2841, 0]
